Goal: Navigation & Orientation: Go to known website

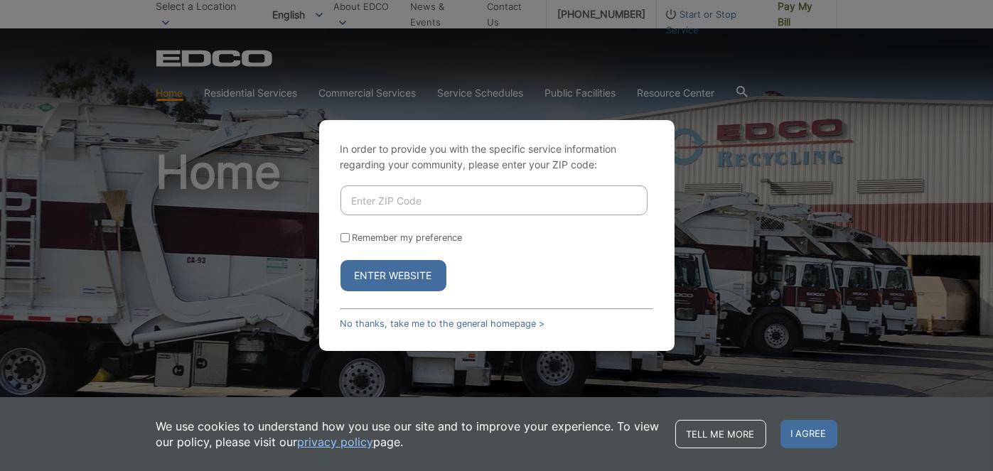
click at [426, 205] on input "Enter ZIP Code" at bounding box center [493, 200] width 307 height 30
click at [435, 200] on input "Enter ZIP Code" at bounding box center [493, 200] width 307 height 30
click at [360, 200] on input "9621" at bounding box center [493, 200] width 307 height 30
type input "90621"
click at [345, 236] on input "Remember my preference" at bounding box center [344, 237] width 9 height 9
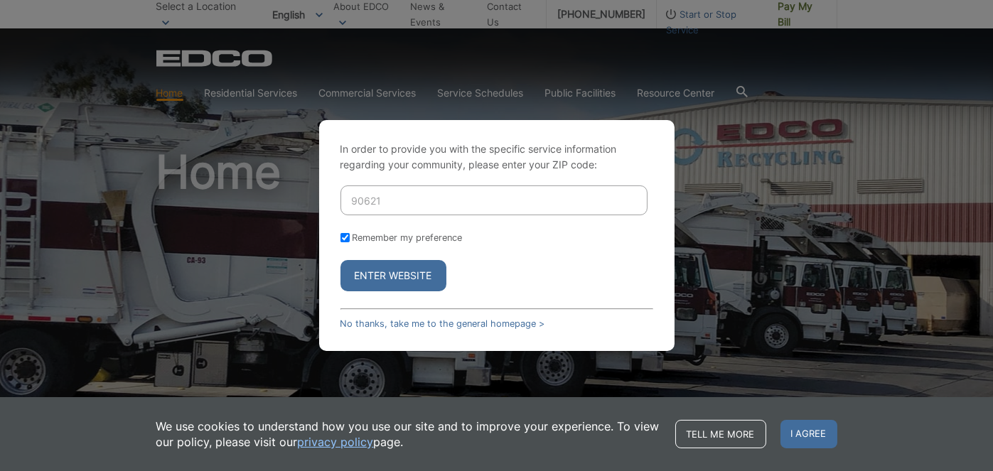
checkbox input "true"
click at [388, 278] on button "Enter Website" at bounding box center [393, 275] width 106 height 31
